Goal: Navigation & Orientation: Find specific page/section

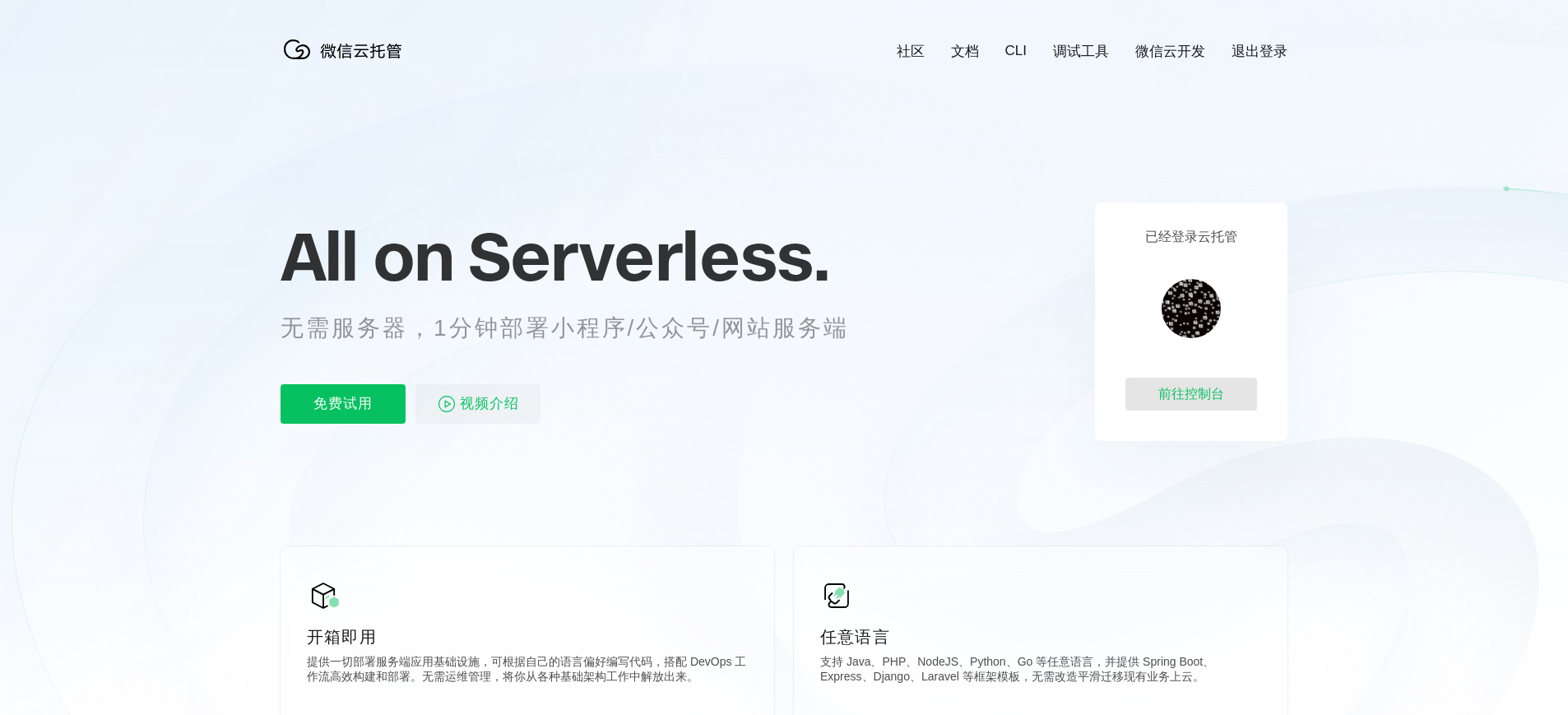
click at [1174, 392] on div "前往控制台" at bounding box center [1190, 395] width 131 height 33
click at [1201, 395] on div "前往控制台" at bounding box center [1190, 395] width 131 height 33
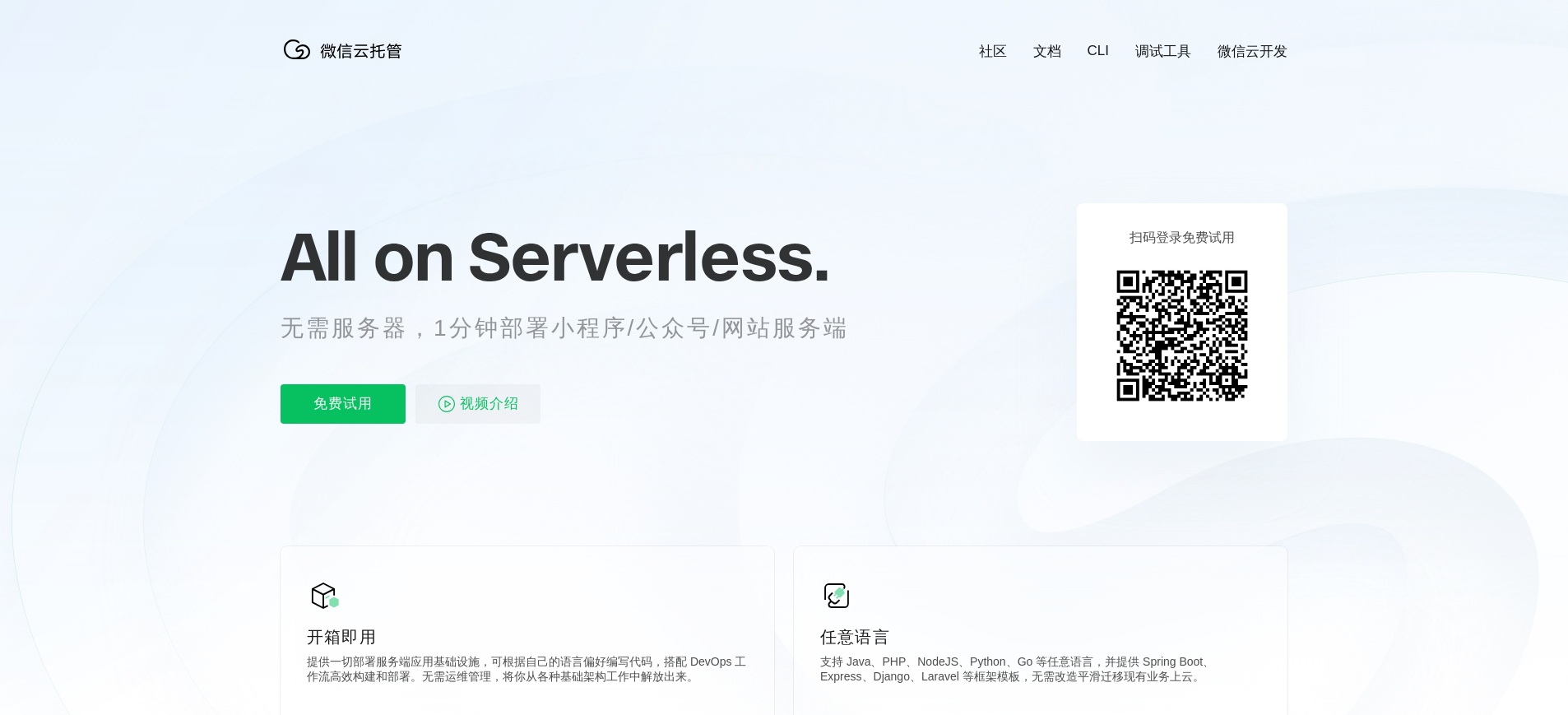
scroll to position [0, 2925]
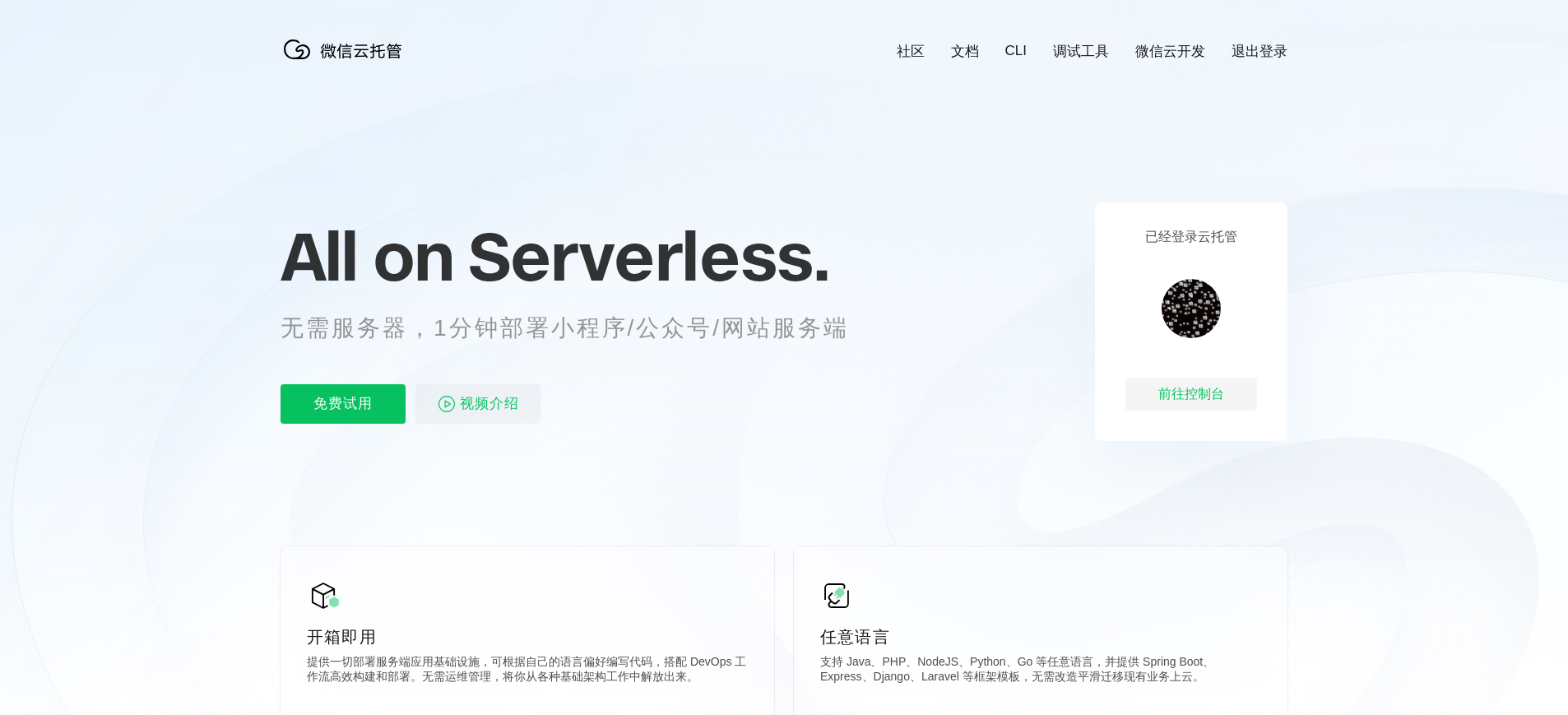
scroll to position [0, 2925]
click at [1207, 394] on div "前往控制台" at bounding box center [1190, 395] width 131 height 33
click at [1189, 385] on div "前往控制台" at bounding box center [1190, 395] width 131 height 33
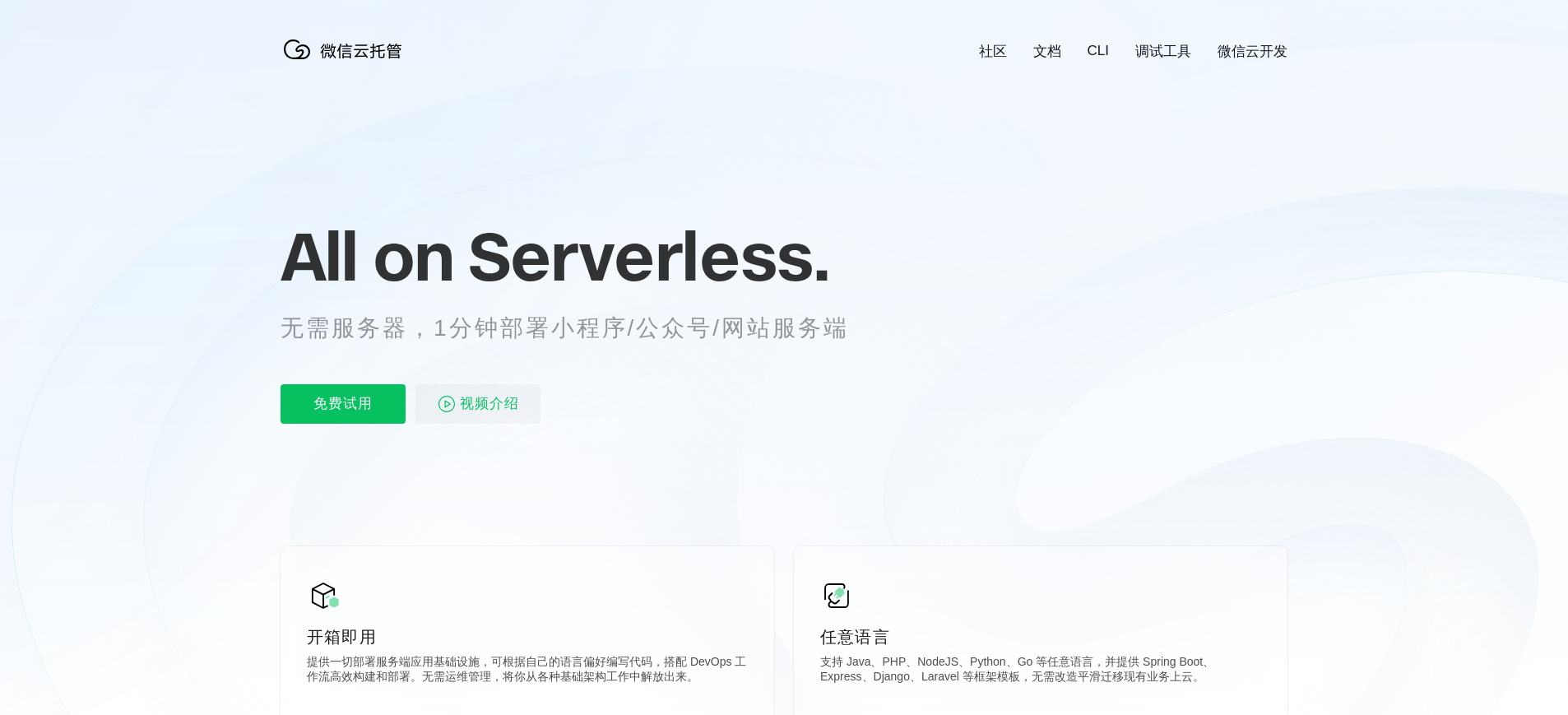
scroll to position [0, 2925]
